Goal: Task Accomplishment & Management: Manage account settings

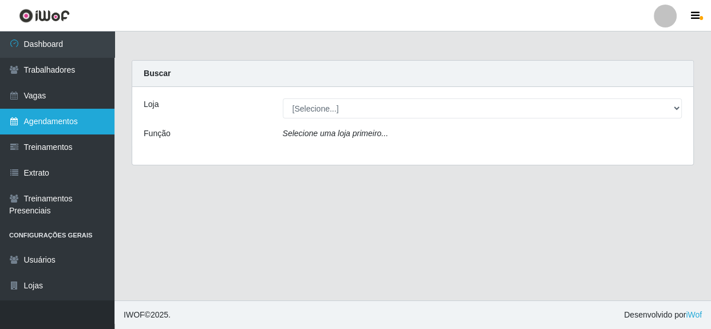
click at [37, 115] on link "Agendamentos" at bounding box center [57, 122] width 114 height 26
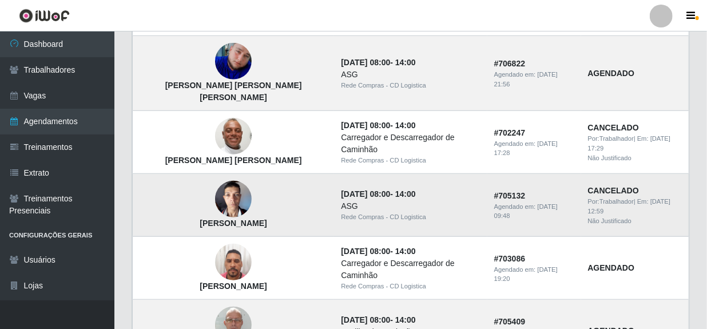
scroll to position [364, 0]
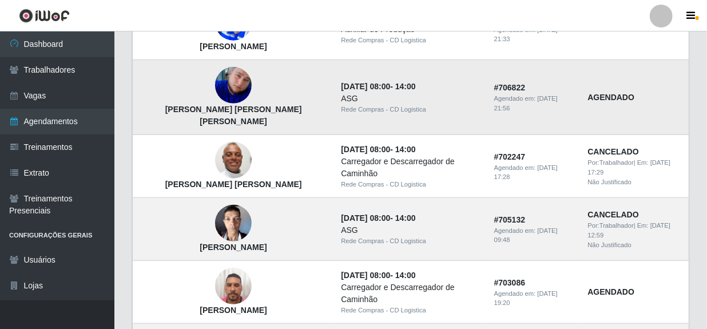
click at [215, 94] on img at bounding box center [233, 85] width 37 height 37
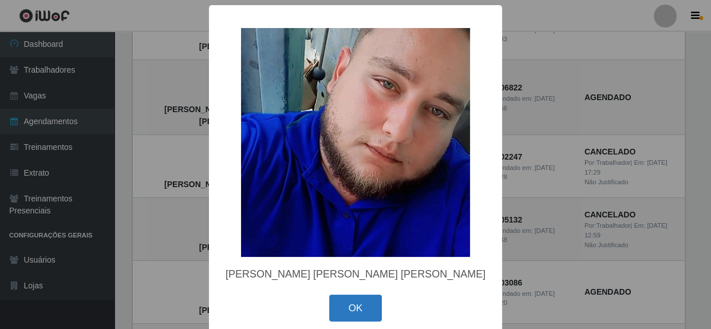
click at [355, 311] on button "OK" at bounding box center [355, 308] width 53 height 27
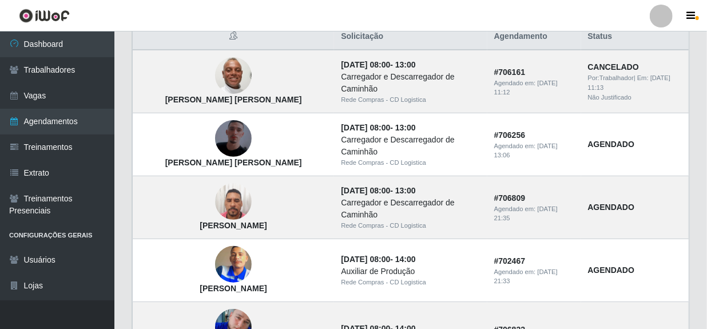
scroll to position [104, 0]
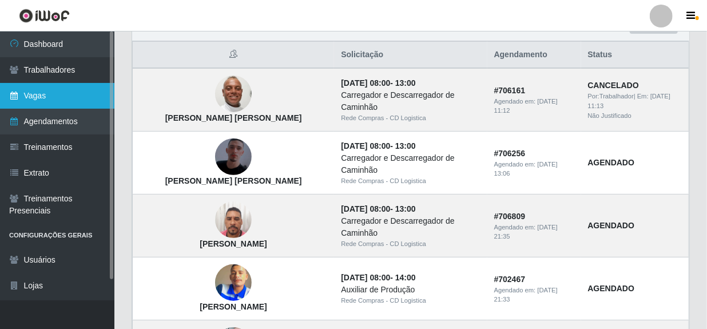
click at [53, 100] on link "Vagas" at bounding box center [57, 96] width 114 height 26
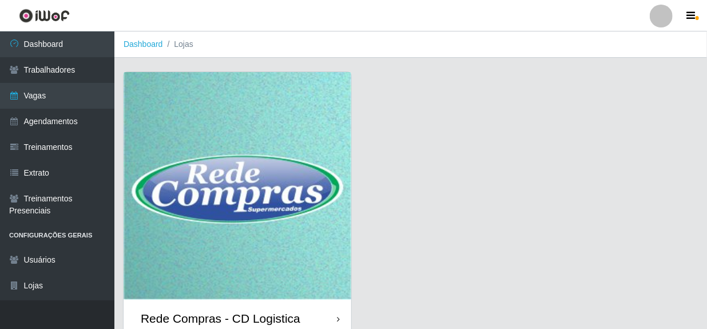
click at [205, 316] on div "Rede Compras - CD Logistica" at bounding box center [221, 318] width 160 height 14
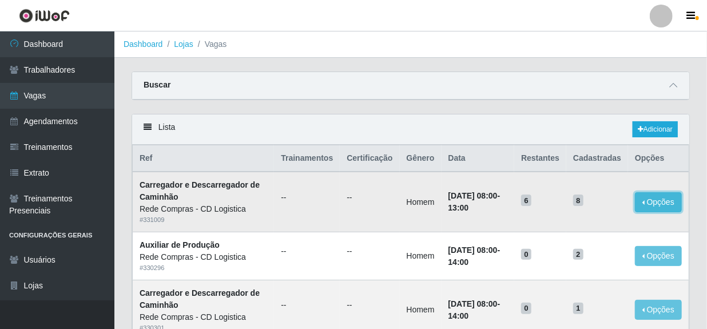
click at [665, 201] on button "Opções" at bounding box center [658, 202] width 47 height 20
click at [578, 203] on link "Editar" at bounding box center [570, 204] width 33 height 9
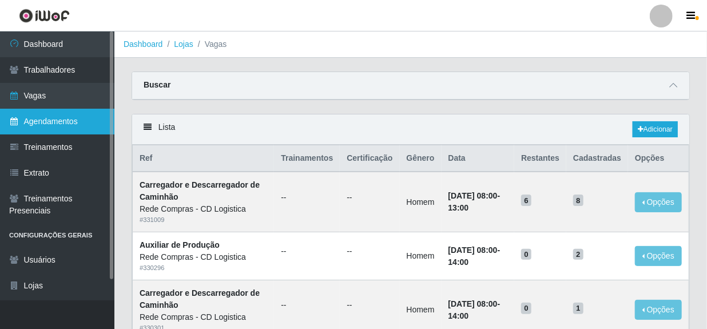
click at [47, 117] on link "Agendamentos" at bounding box center [57, 122] width 114 height 26
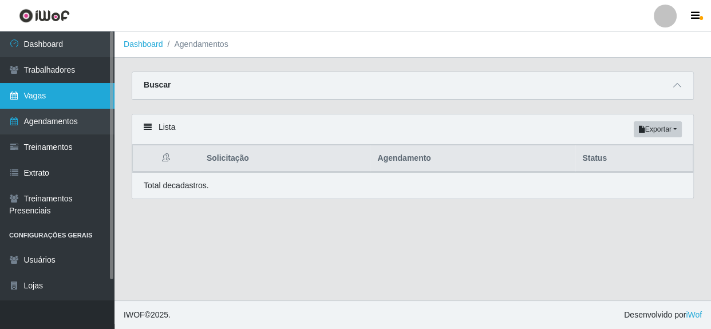
click at [60, 98] on link "Vagas" at bounding box center [57, 96] width 114 height 26
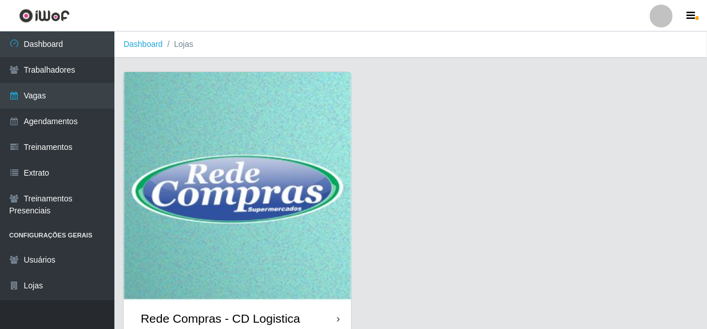
click at [199, 315] on div "Rede Compras - CD Logistica" at bounding box center [221, 318] width 160 height 14
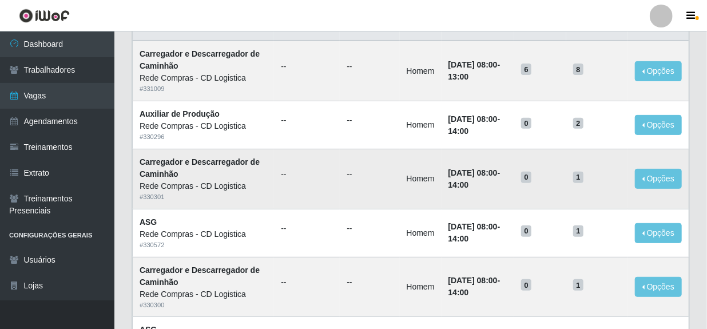
scroll to position [156, 0]
